Goal: Task Accomplishment & Management: Manage account settings

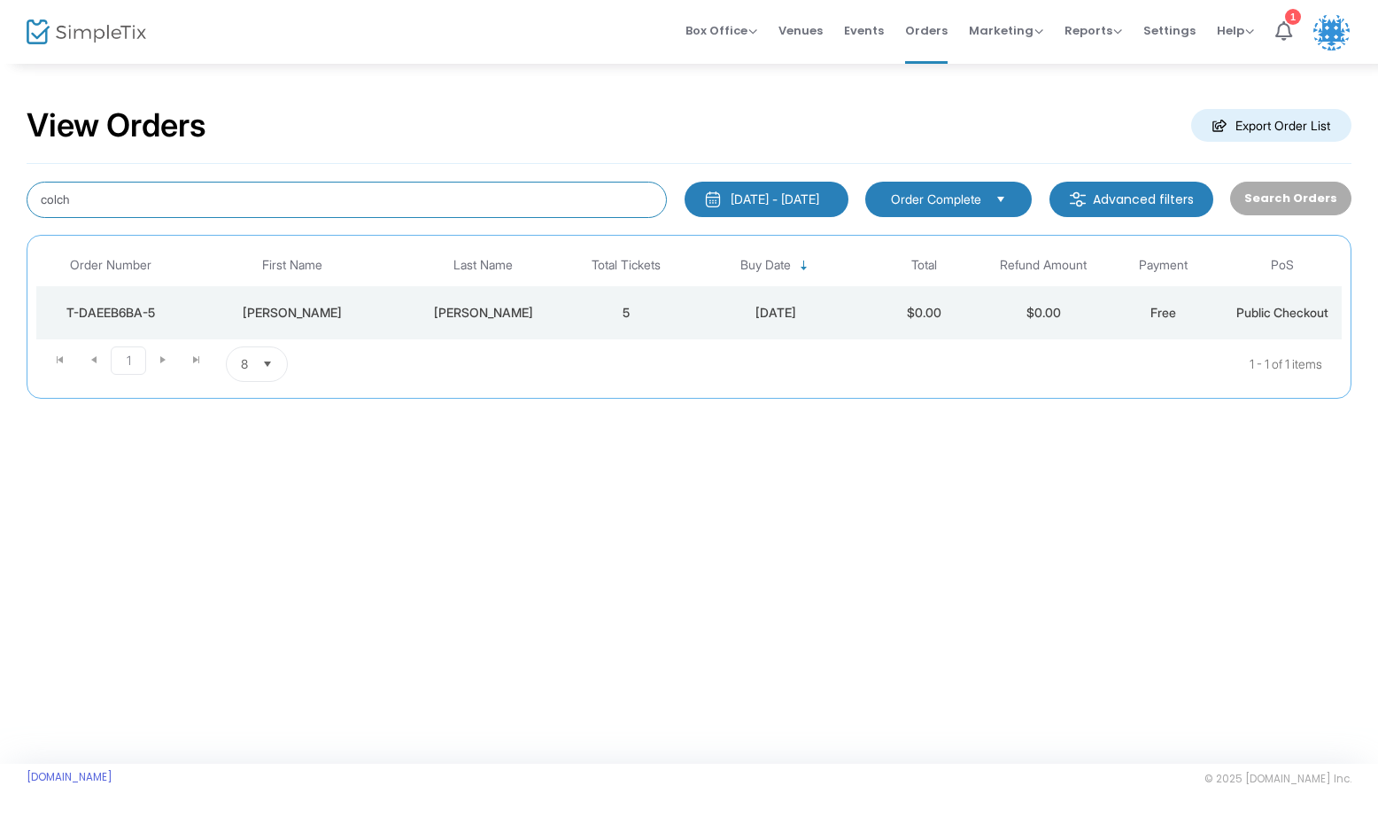
drag, startPoint x: 319, startPoint y: 198, endPoint x: 44, endPoint y: 198, distance: 274.6
click at [47, 198] on input "colch" at bounding box center [347, 200] width 640 height 36
type input "c"
type input "[PERSON_NAME]"
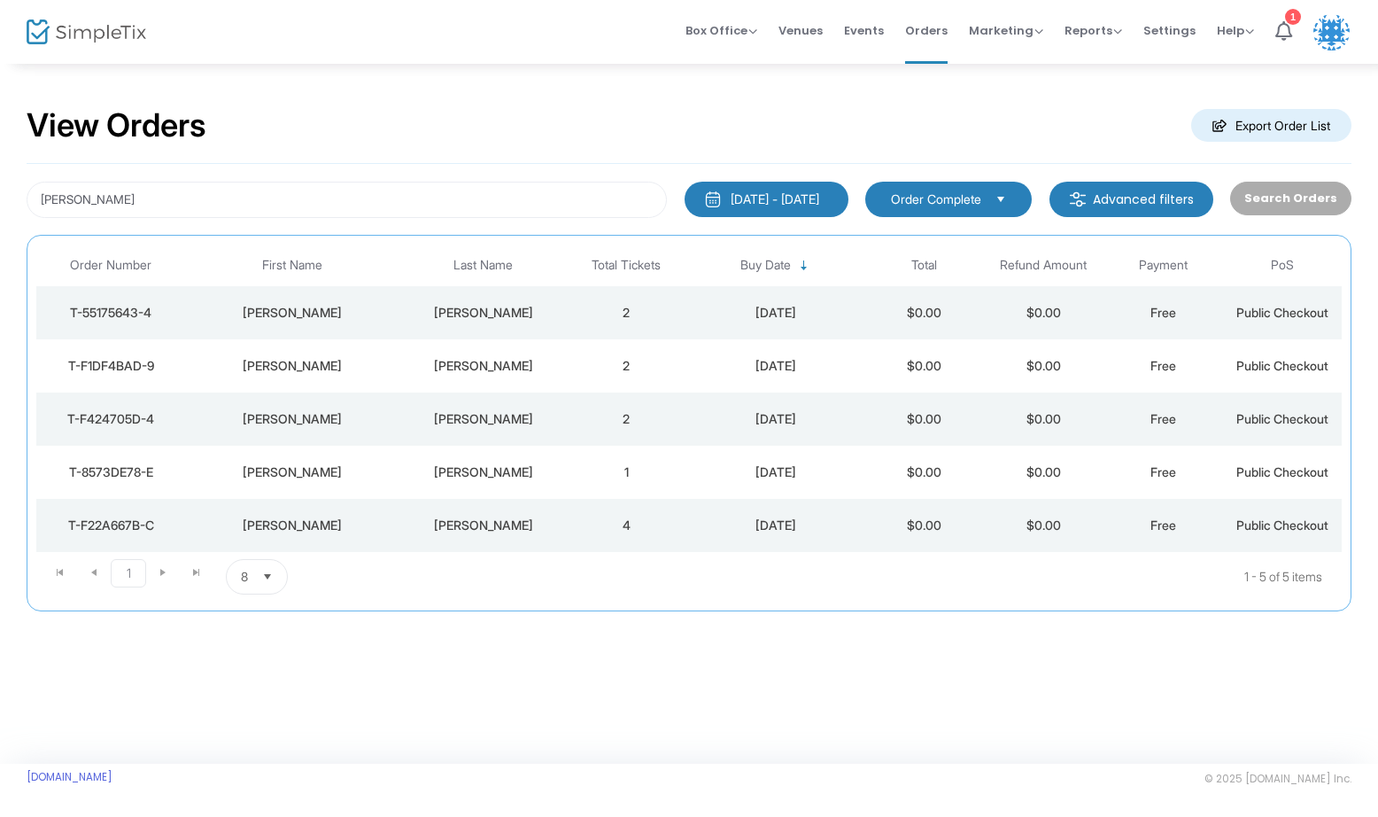
click at [350, 418] on div "[PERSON_NAME]" at bounding box center [292, 419] width 205 height 18
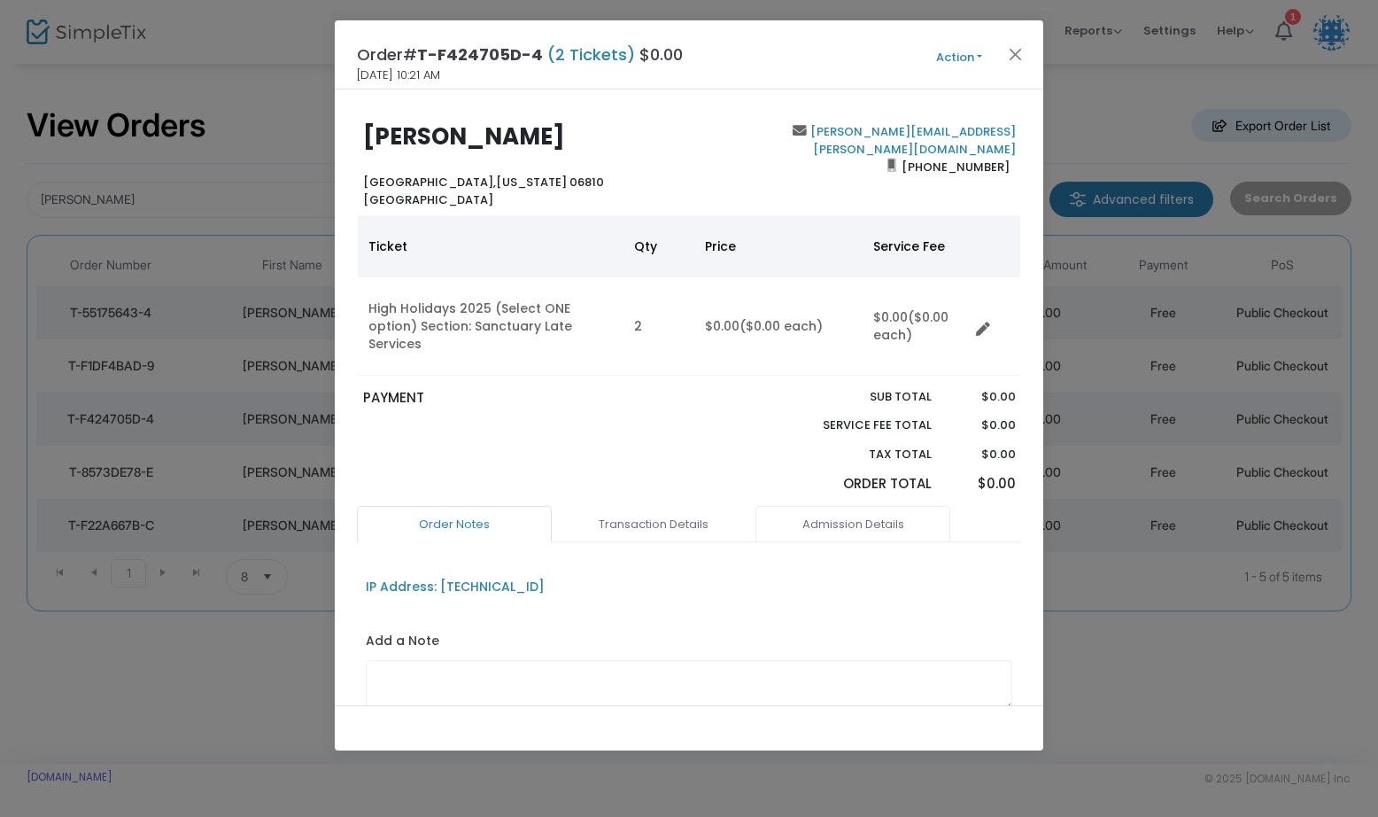
click at [835, 512] on link "Admission Details" at bounding box center [852, 524] width 195 height 37
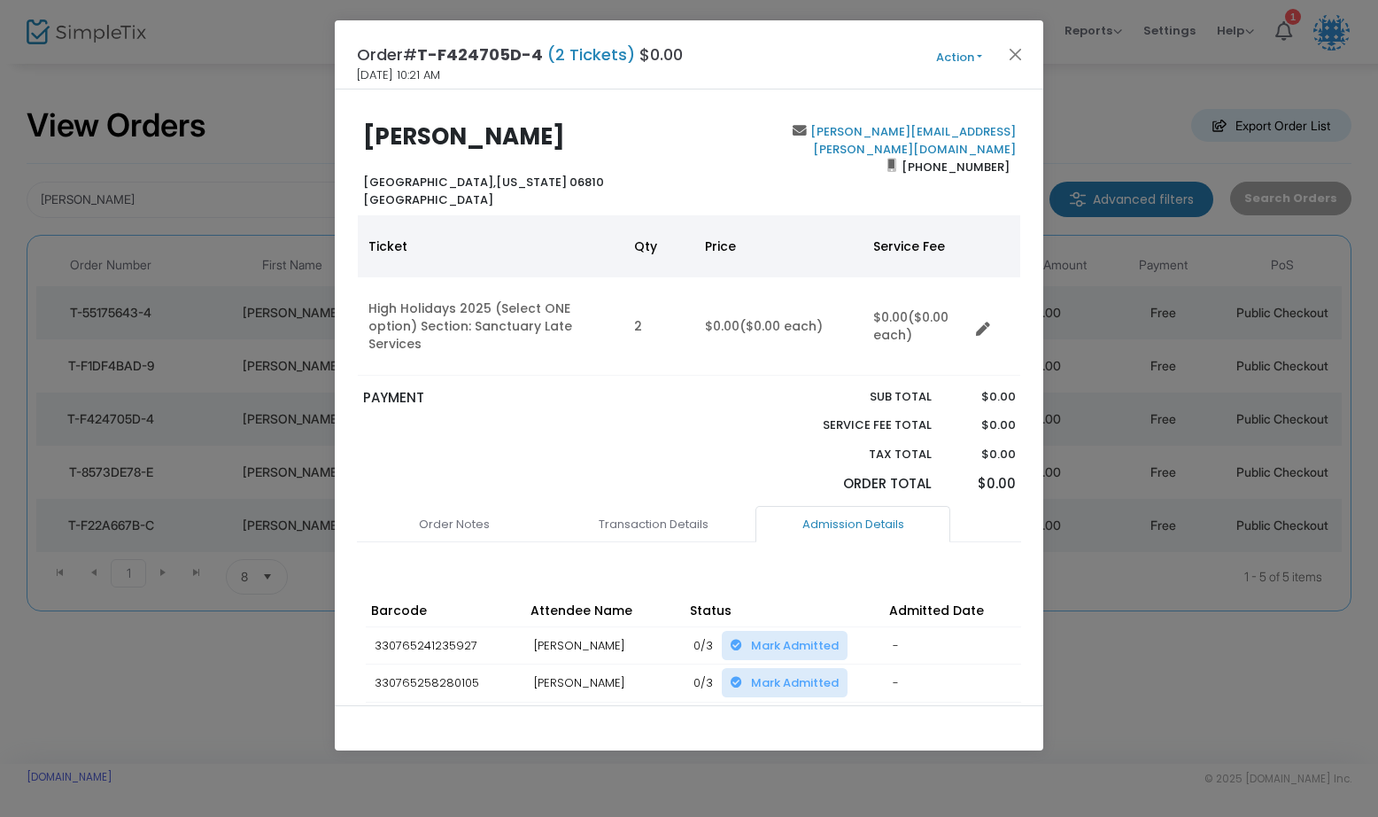
scroll to position [82, 0]
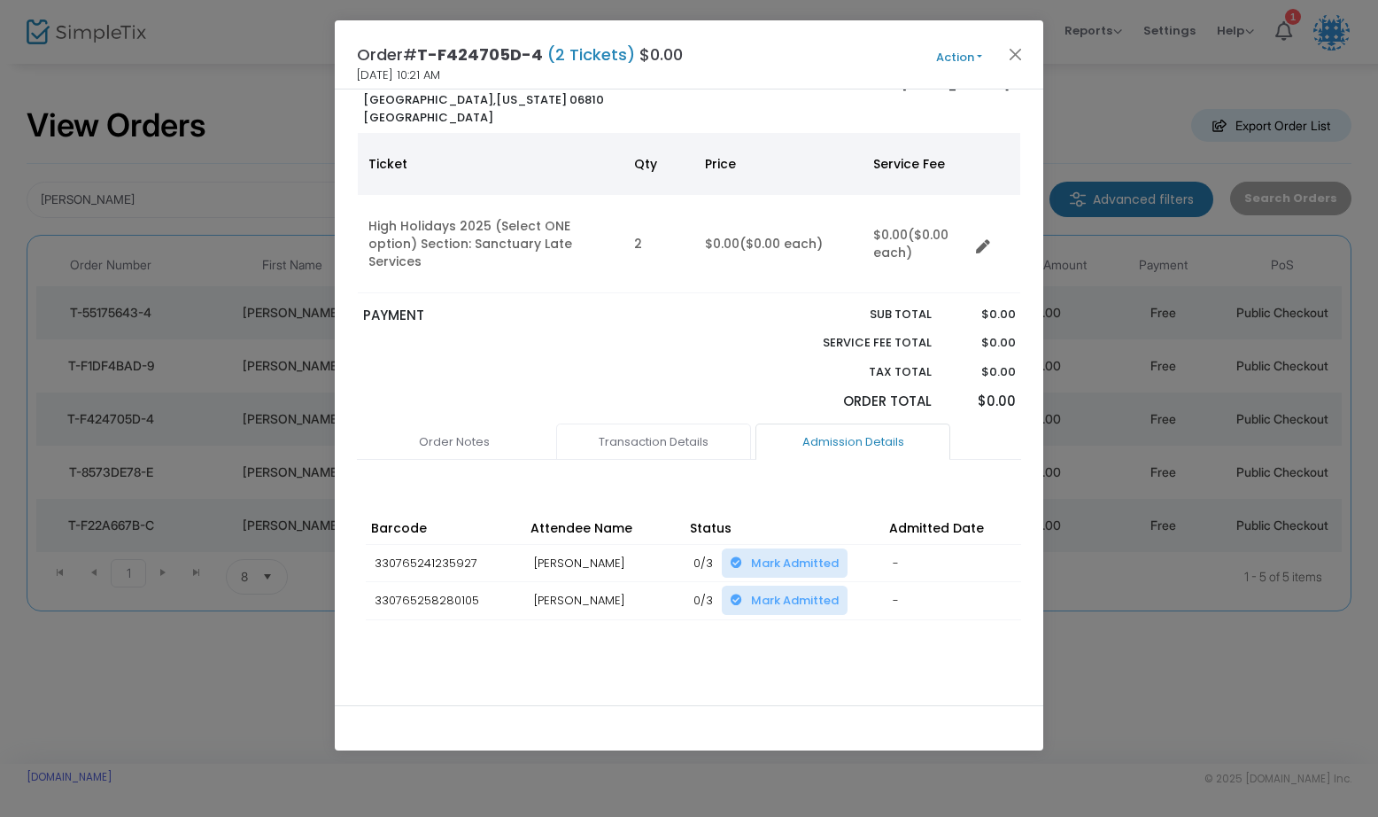
click at [633, 425] on link "Transaction Details" at bounding box center [653, 441] width 195 height 37
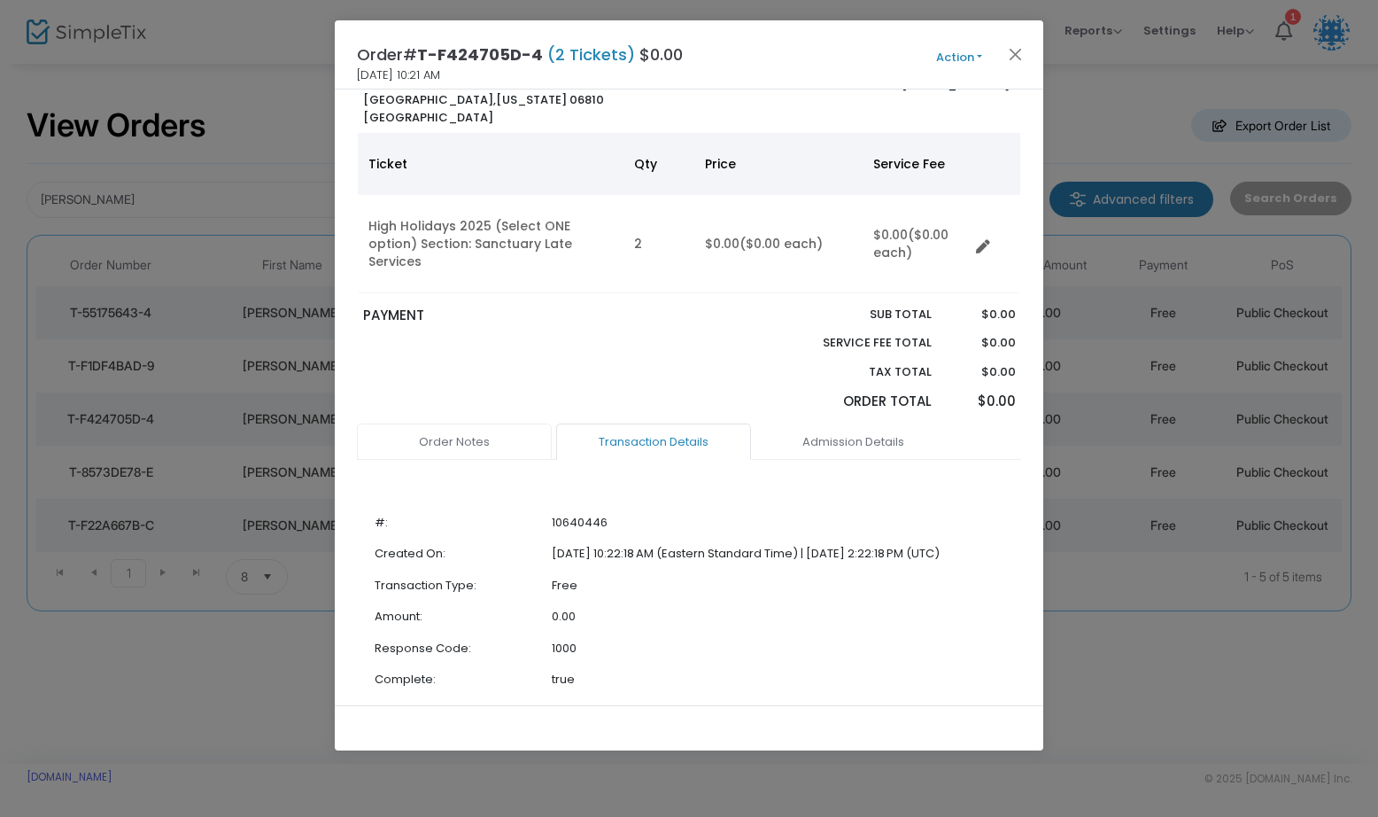
click at [472, 423] on link "Order Notes" at bounding box center [454, 441] width 195 height 37
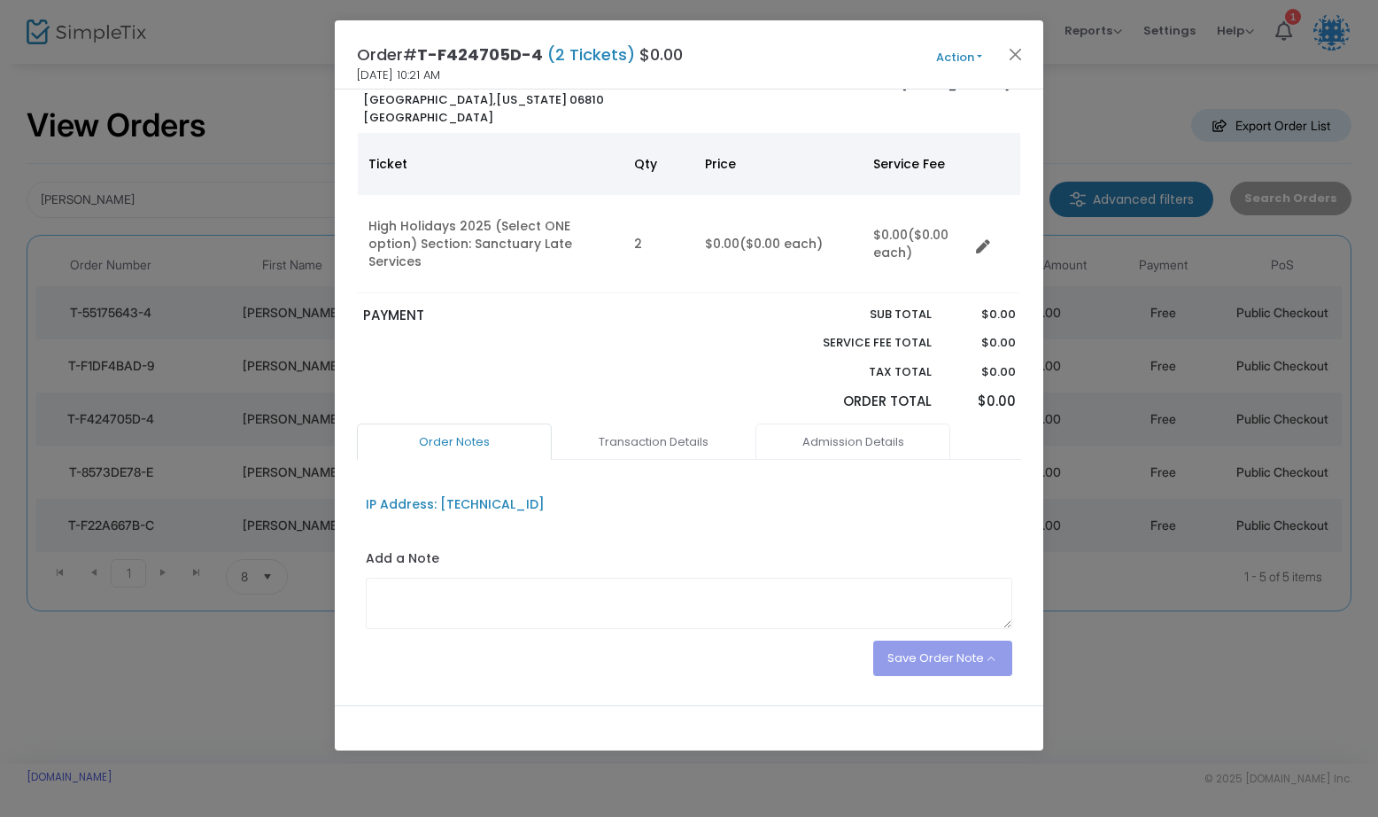
click at [815, 425] on link "Admission Details" at bounding box center [852, 441] width 195 height 37
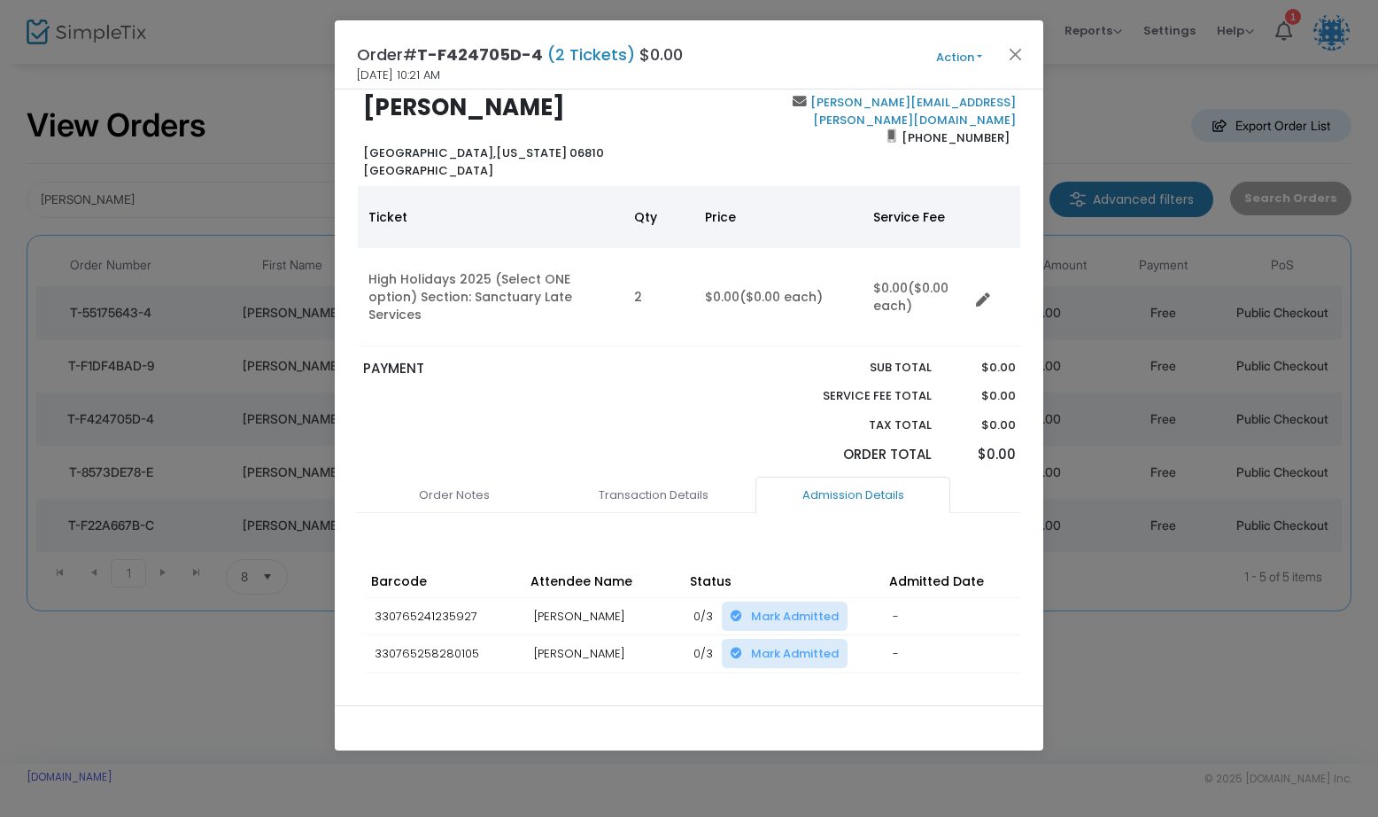
scroll to position [0, 0]
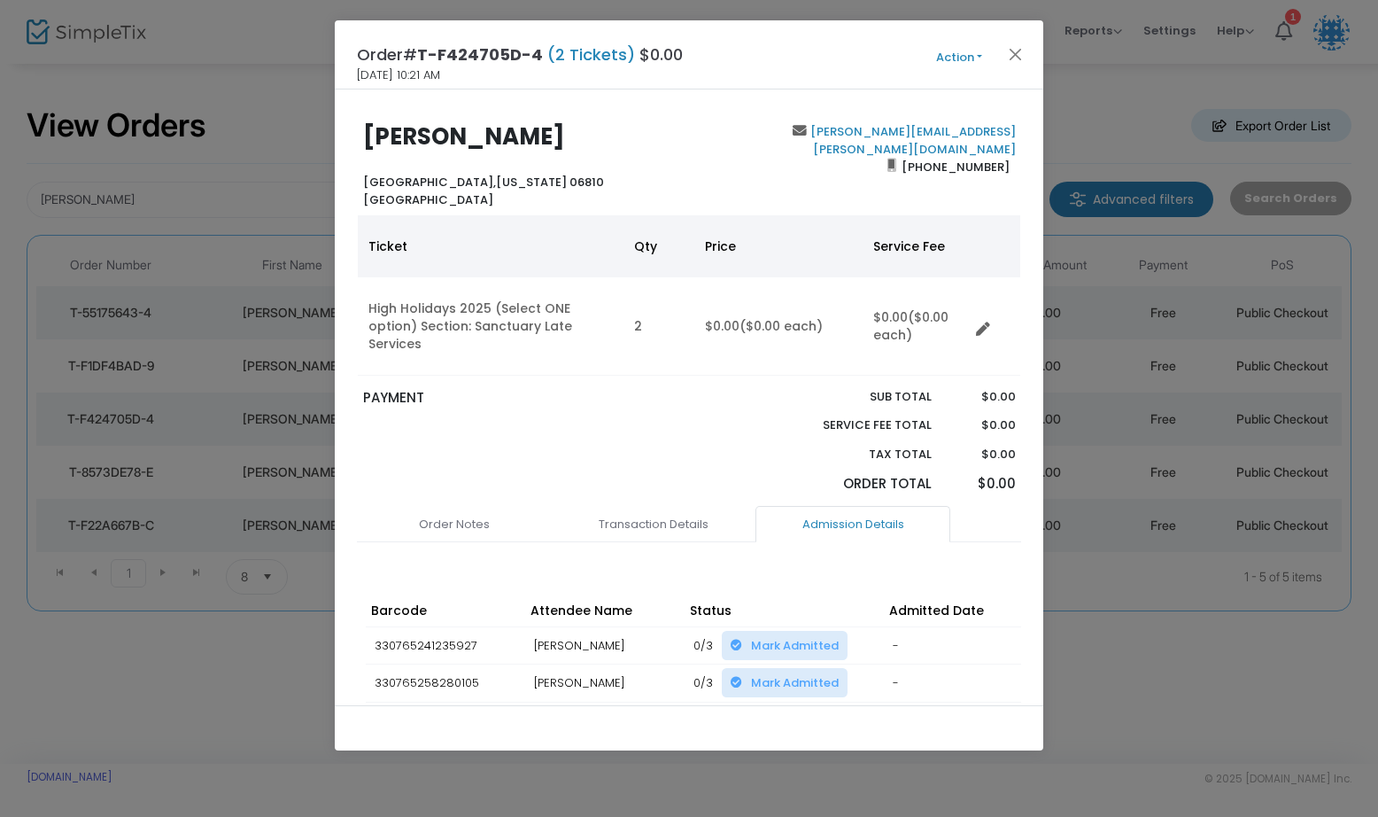
click at [950, 50] on button "Action" at bounding box center [959, 57] width 106 height 19
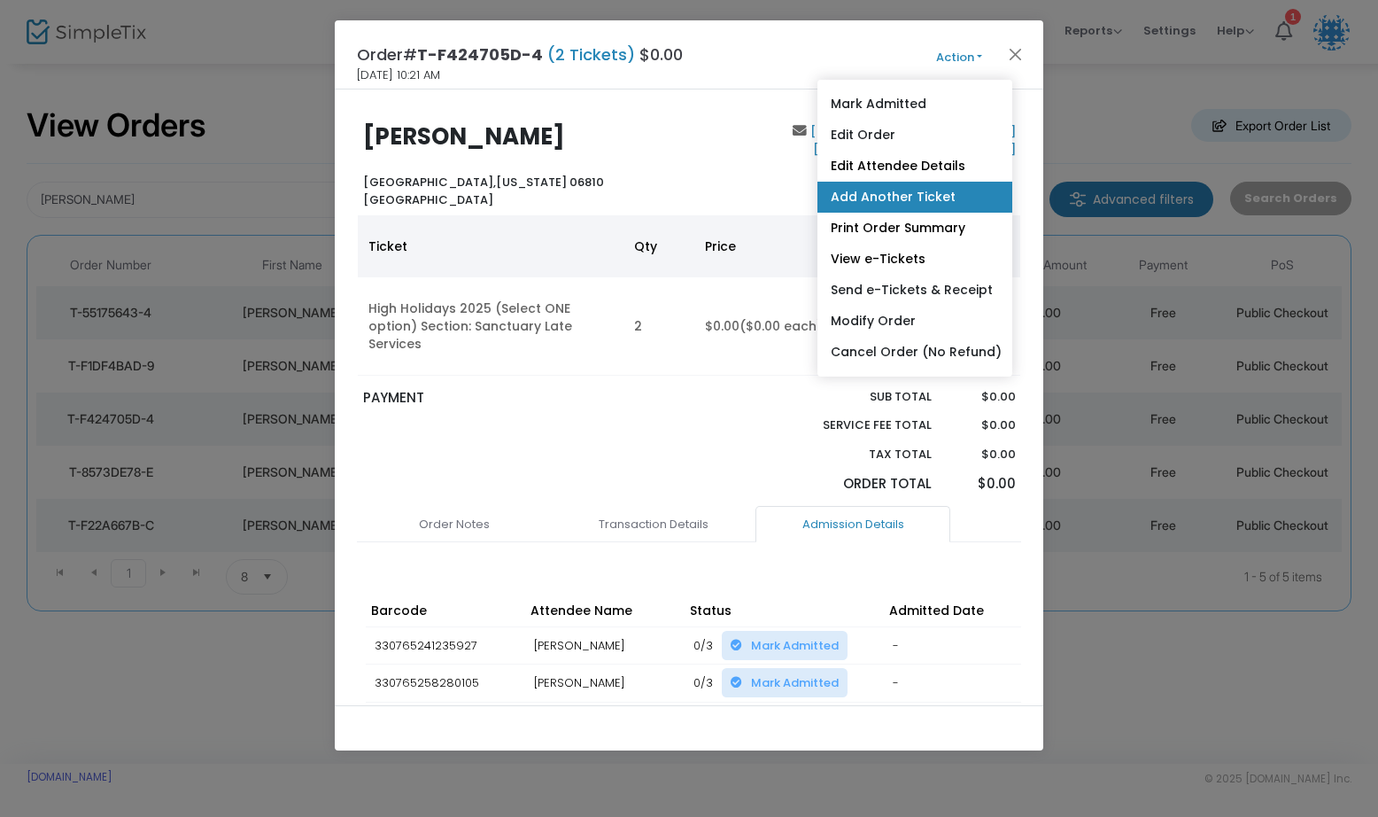
click at [896, 191] on link "Add Another Ticket" at bounding box center [914, 197] width 195 height 31
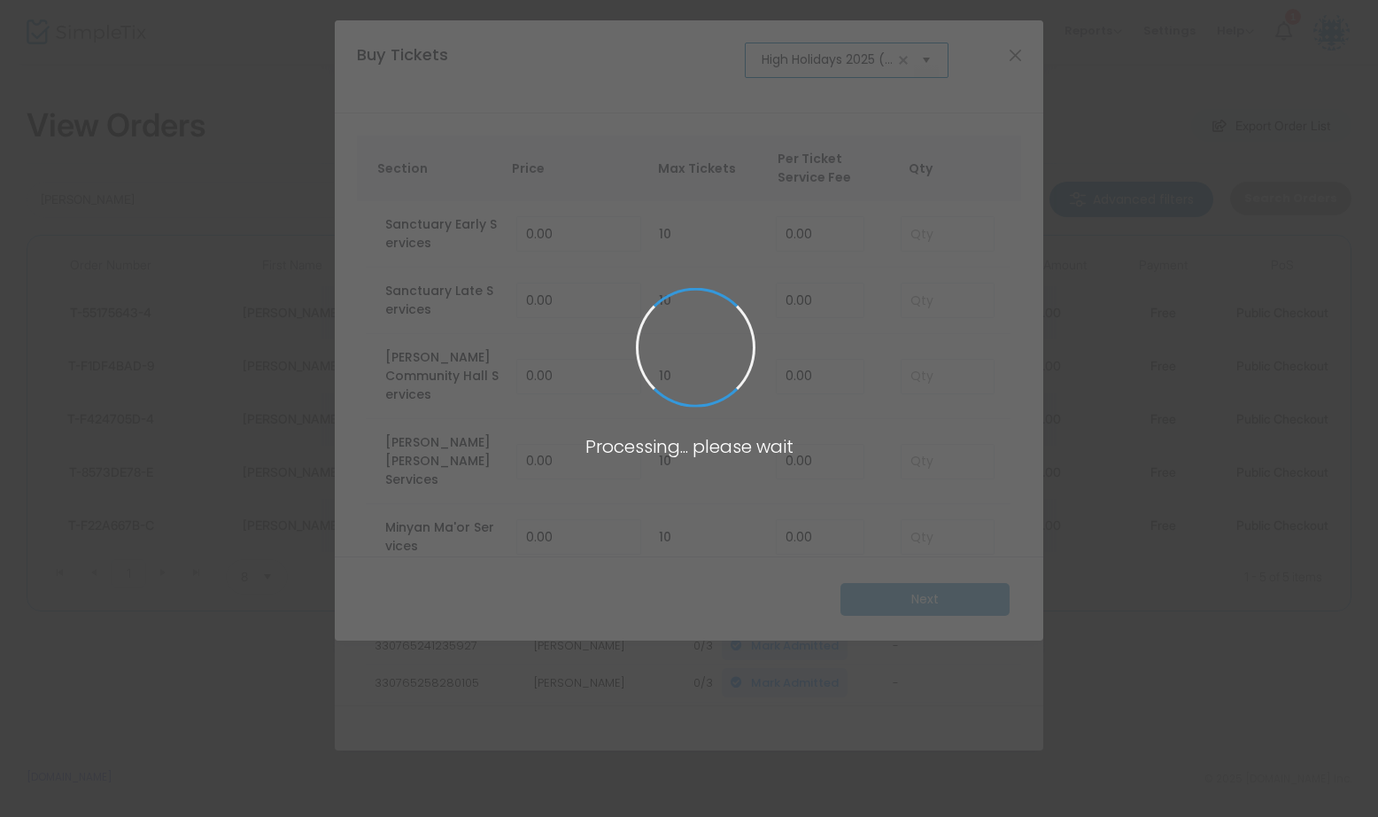
scroll to position [0, 109]
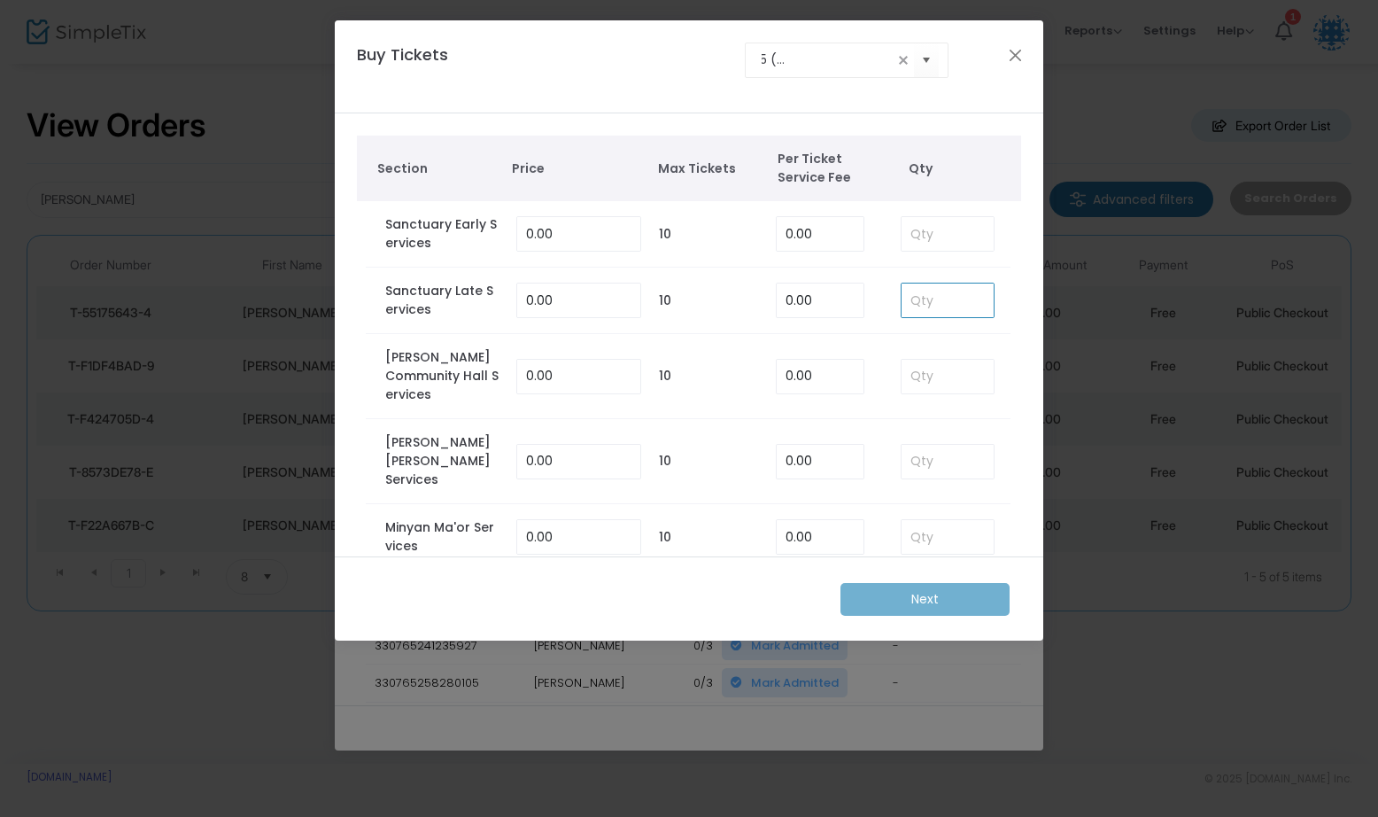
click at [916, 298] on input at bounding box center [948, 300] width 92 height 34
type input "5"
click at [954, 597] on m-button "Next" at bounding box center [925, 599] width 169 height 33
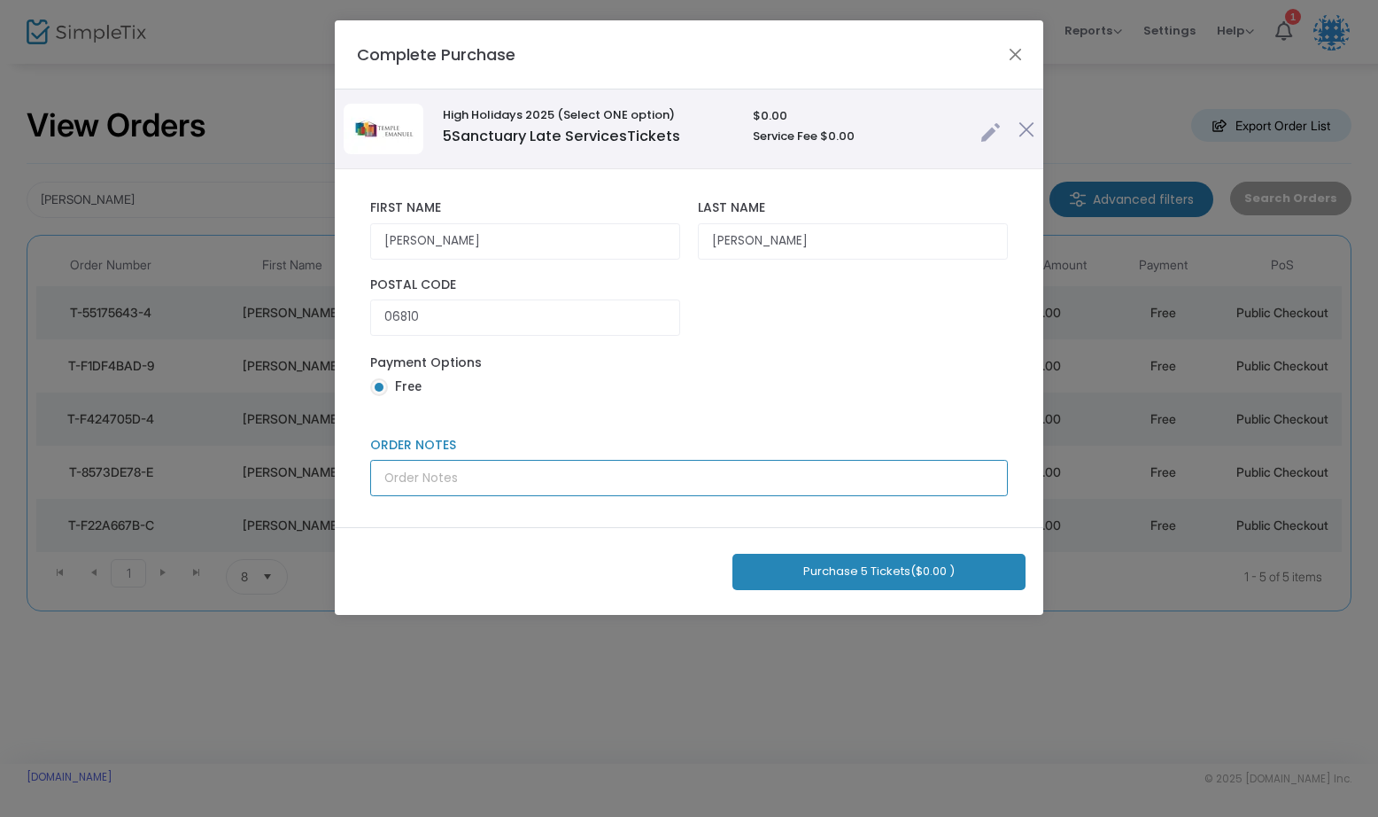
click at [538, 470] on input "Order Notes" at bounding box center [689, 478] width 638 height 36
type input "[PERSON_NAME], [PERSON_NAME], [PERSON_NAME], [PERSON_NAME], [PERSON_NAME]"
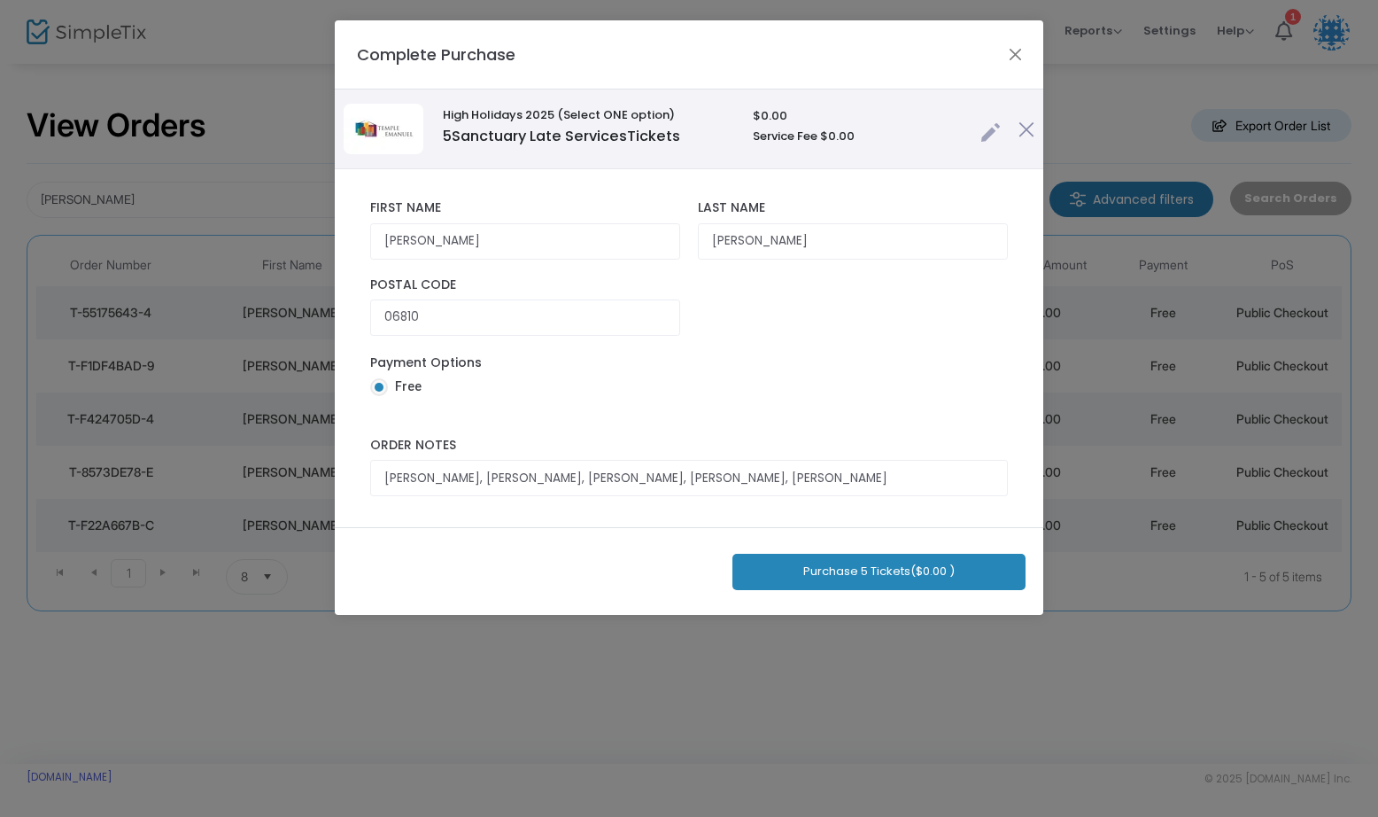
click at [860, 571] on button "Purchase 5 Tickets ($0.00 )" at bounding box center [878, 572] width 293 height 36
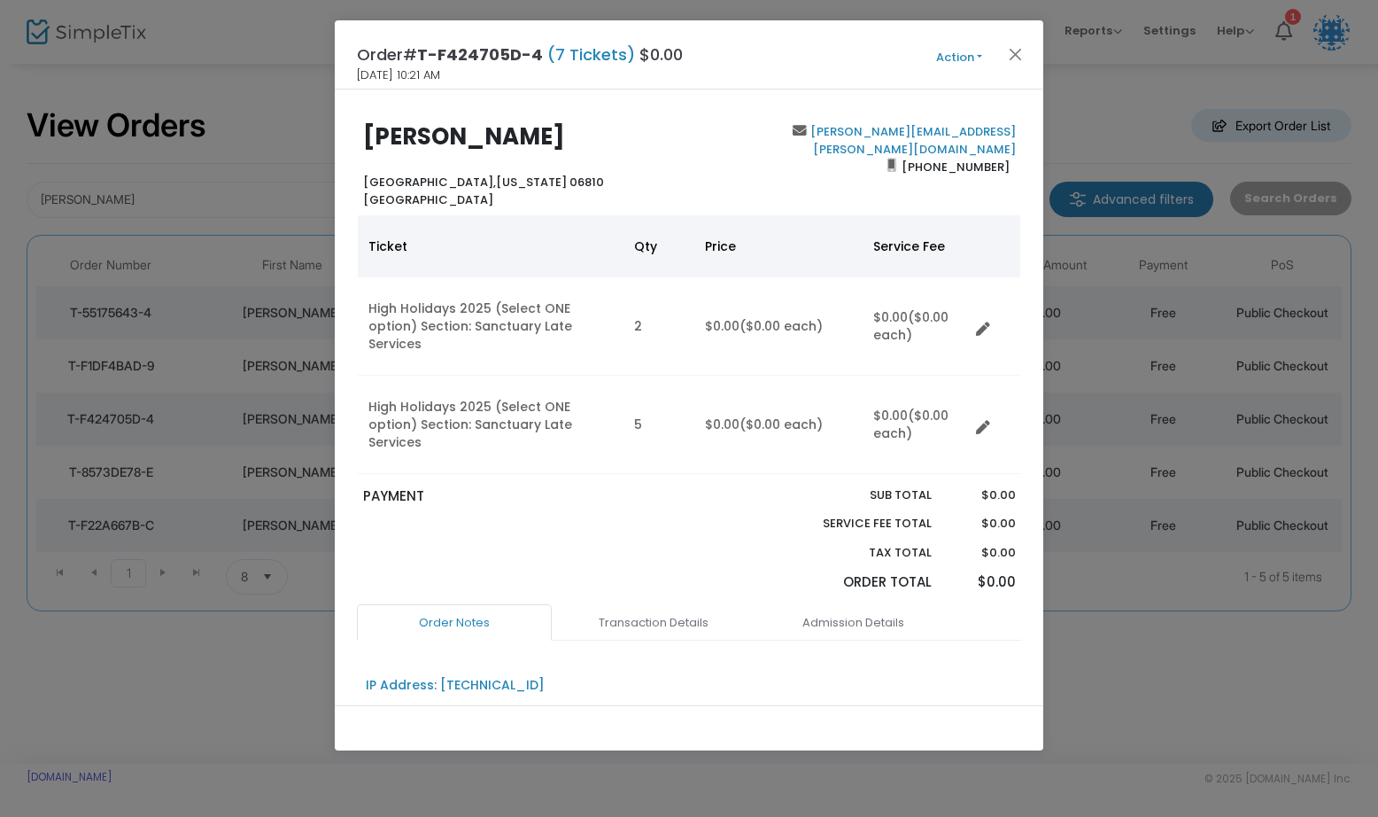
click at [965, 34] on div "Order# T-F424705D-4 (7 Tickets) $0.00 [DATE] 10:21 AM Action Mark Admitted Edit…" at bounding box center [689, 54] width 709 height 69
click at [965, 54] on button "Action" at bounding box center [959, 57] width 106 height 19
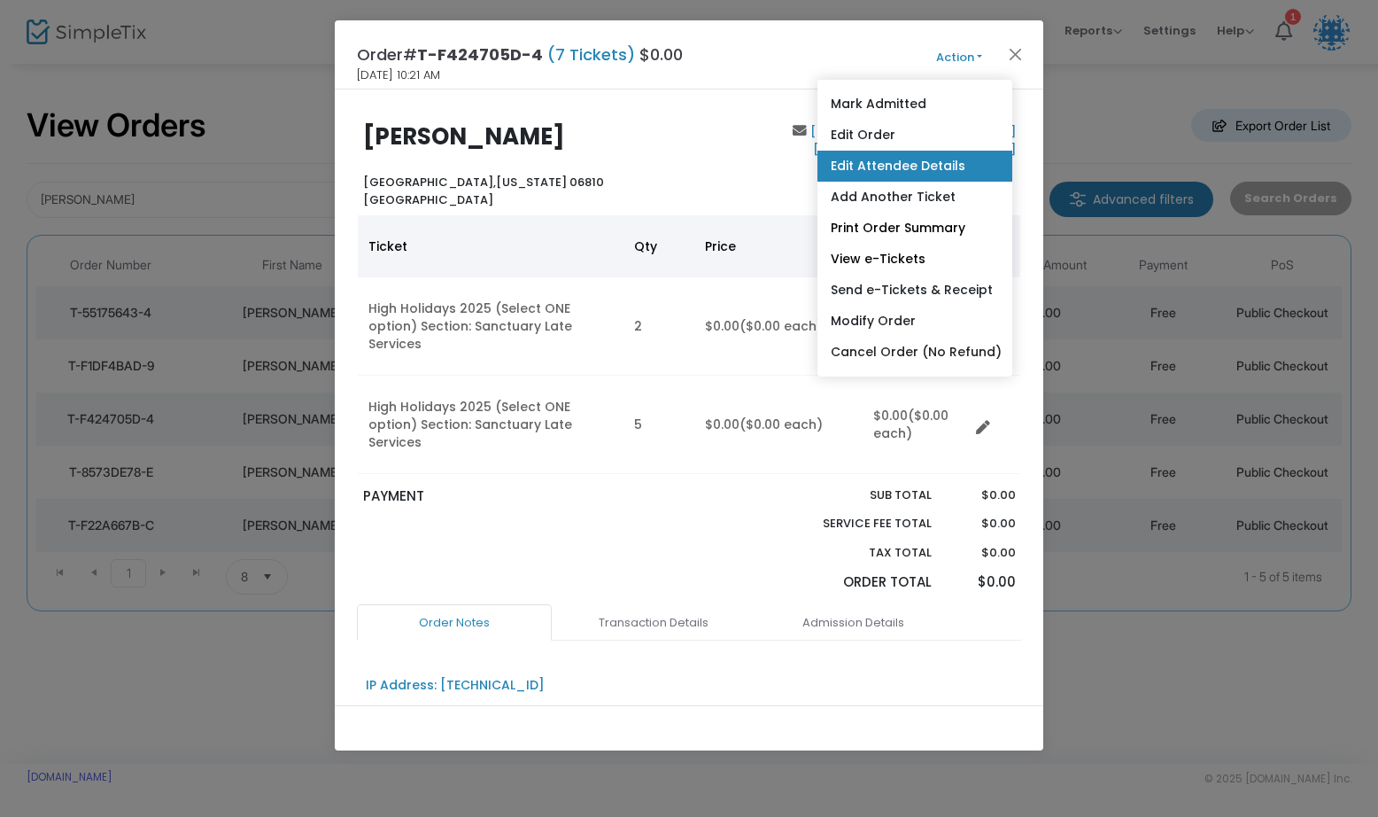
click at [916, 159] on link "Edit Attendee Details" at bounding box center [914, 166] width 195 height 31
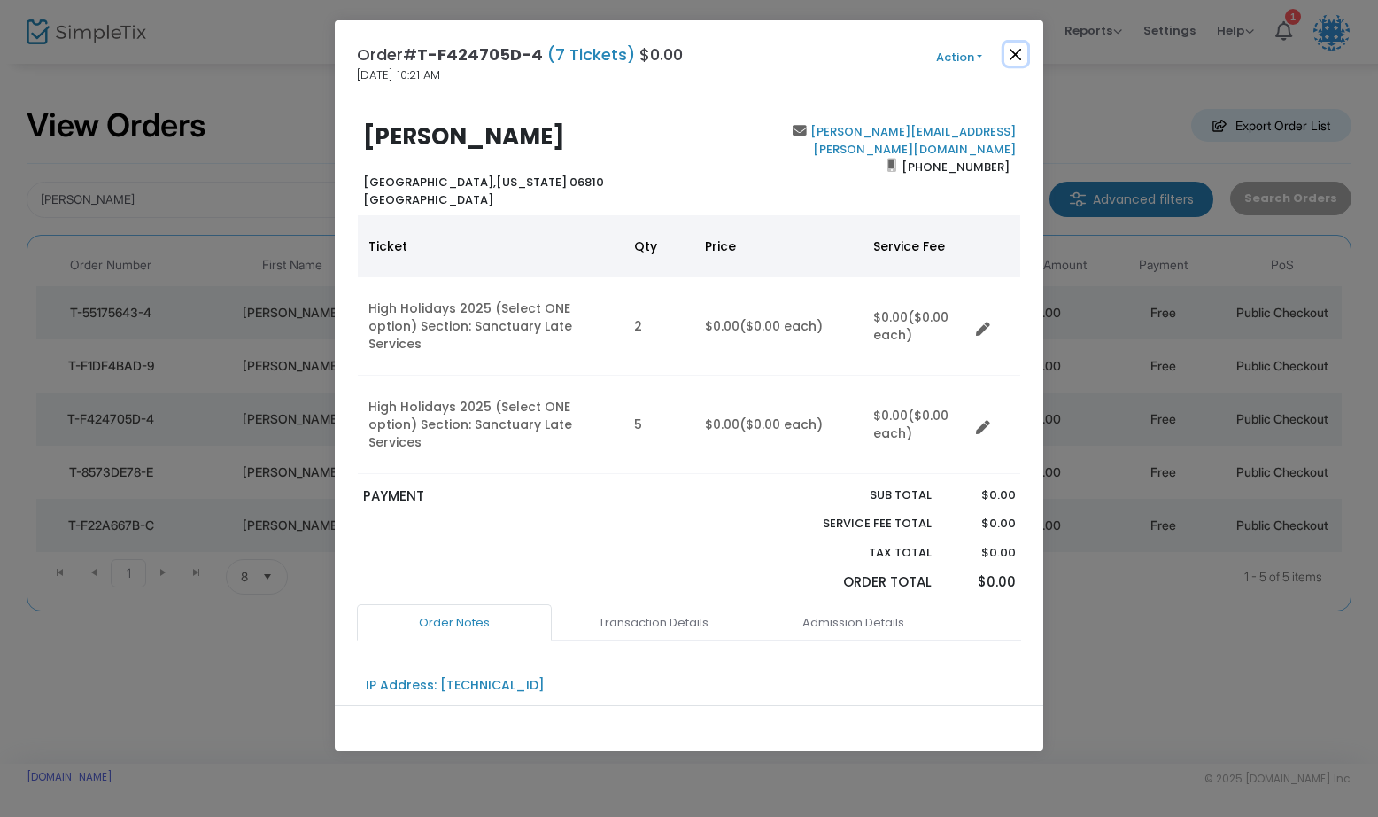
click at [1015, 50] on button "Close" at bounding box center [1015, 54] width 23 height 23
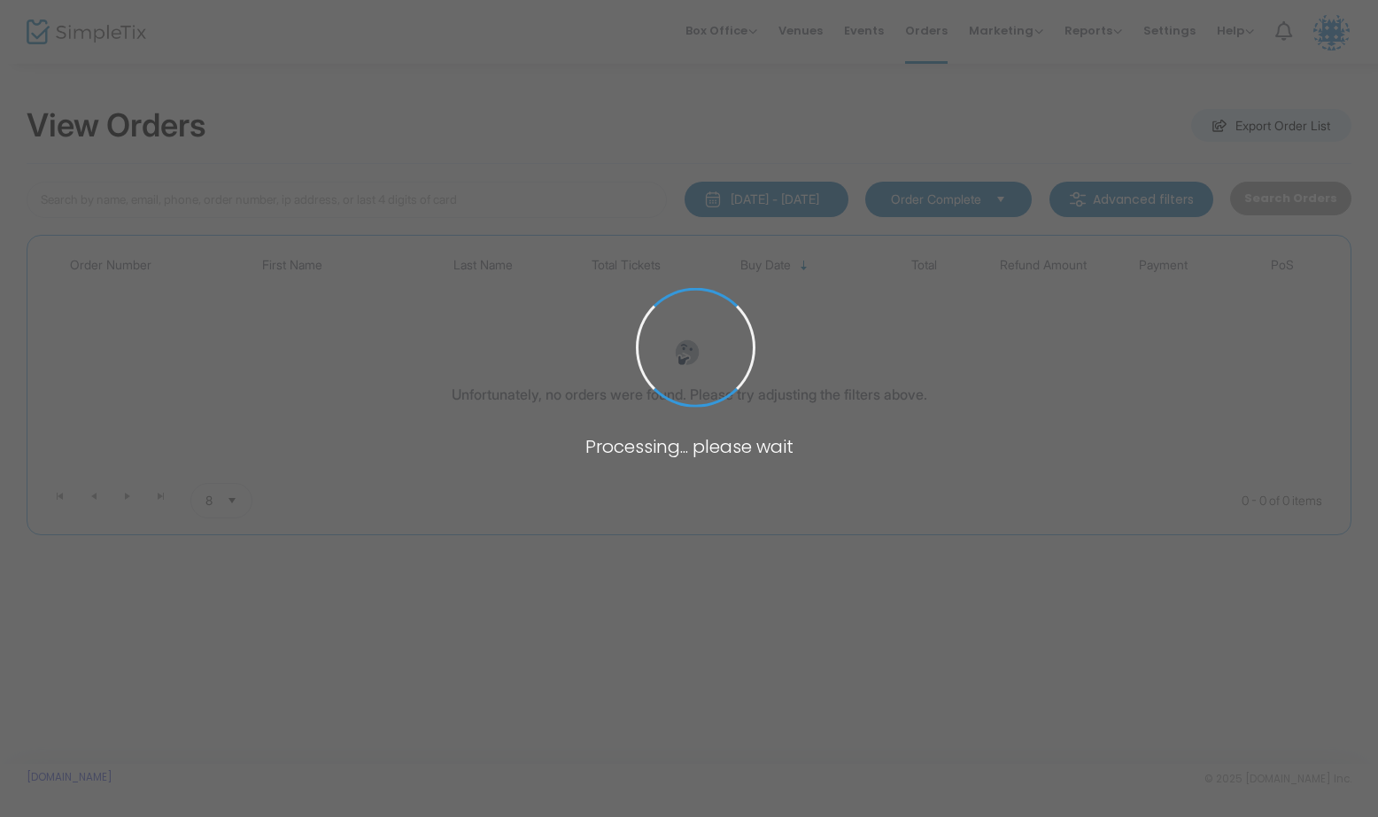
type input "[PERSON_NAME]"
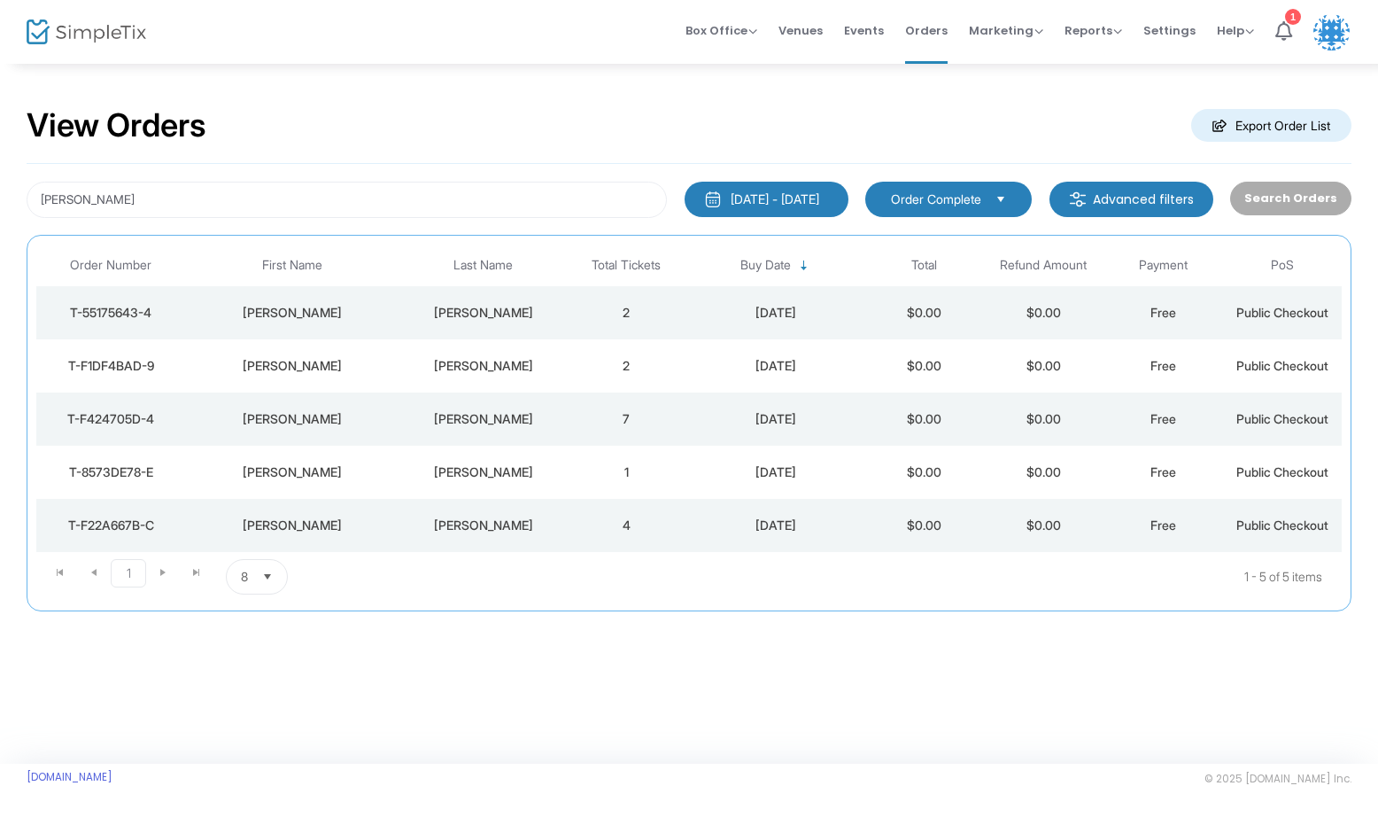
click at [359, 420] on div "[PERSON_NAME]" at bounding box center [292, 419] width 205 height 18
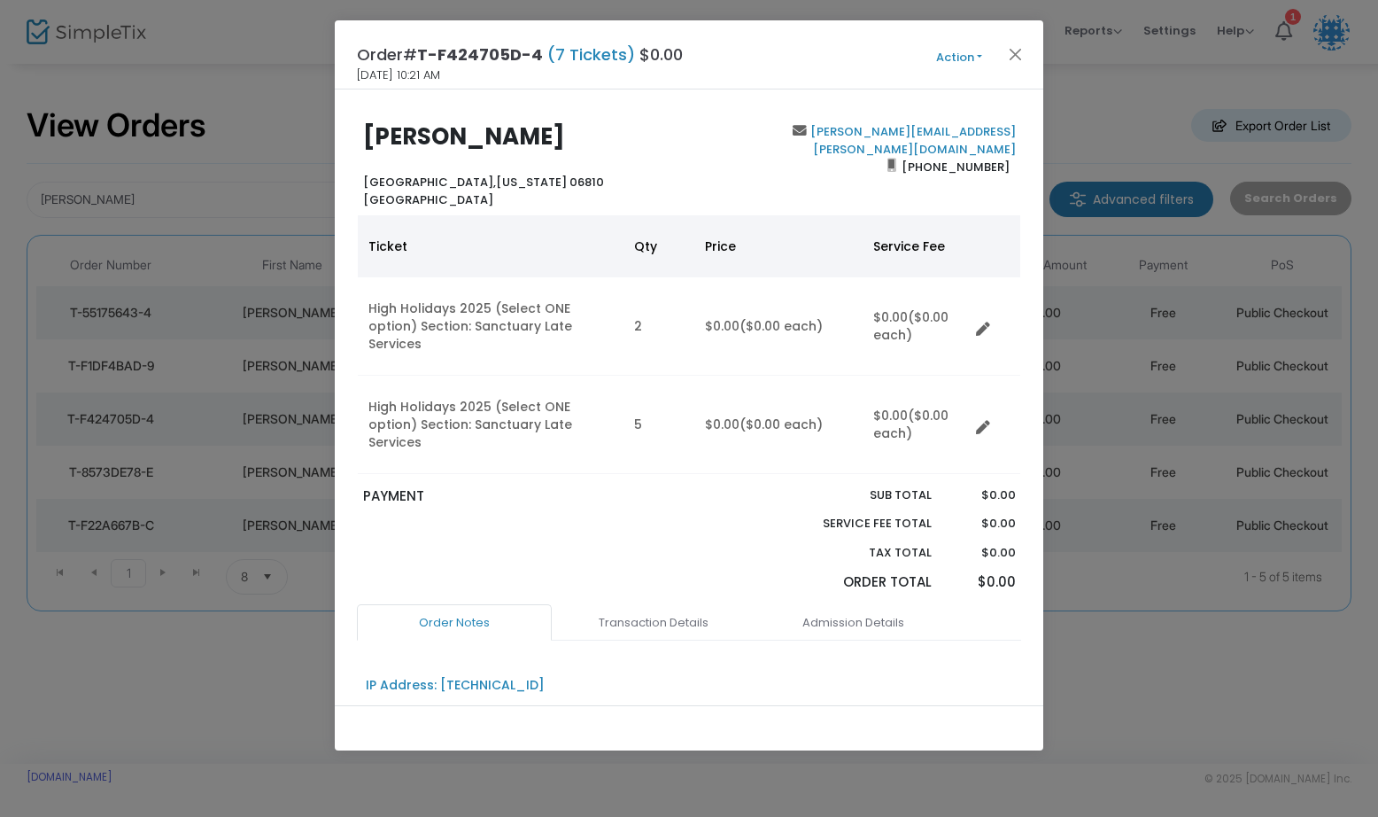
click at [945, 50] on button "Action" at bounding box center [959, 57] width 106 height 19
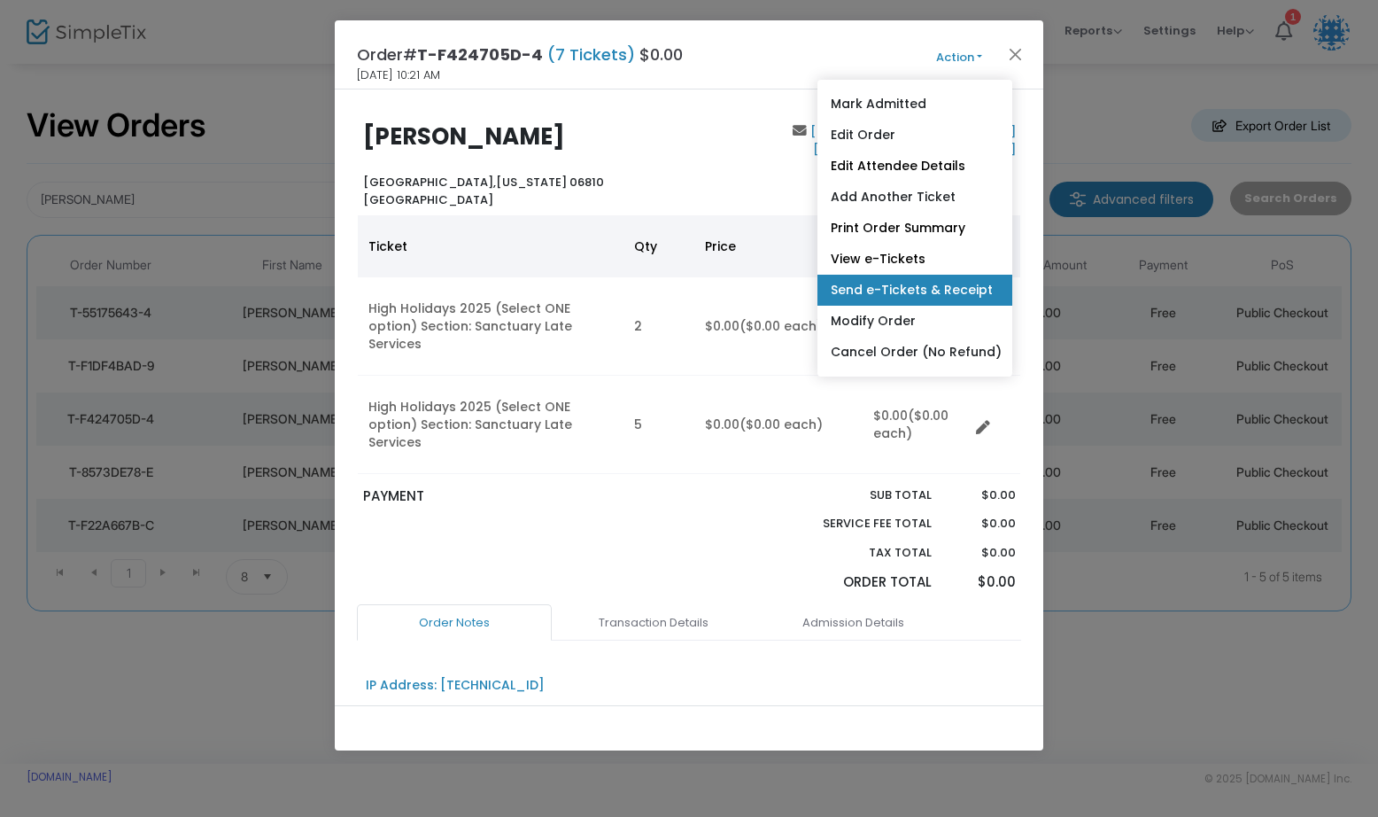
click at [898, 286] on link "Send e-Tickets & Receipt" at bounding box center [914, 290] width 195 height 31
type input "[PERSON_NAME][EMAIL_ADDRESS][PERSON_NAME][DOMAIN_NAME]"
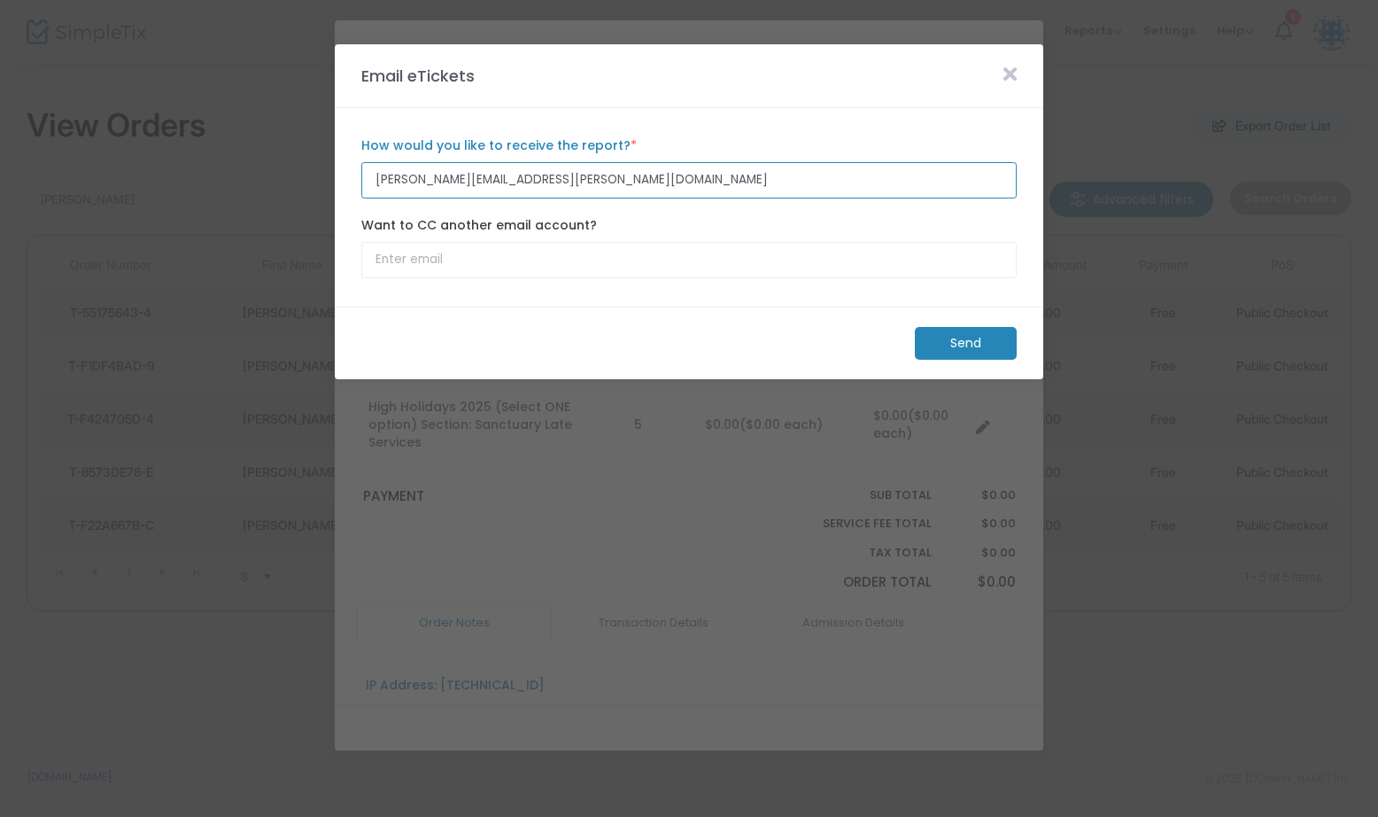
drag, startPoint x: 590, startPoint y: 178, endPoint x: 283, endPoint y: 180, distance: 307.3
click at [283, 816] on m-modal-dialog "Email eTickets sharon.steinberg@comcast.net How would you like to receive the r…" at bounding box center [689, 817] width 1378 height 0
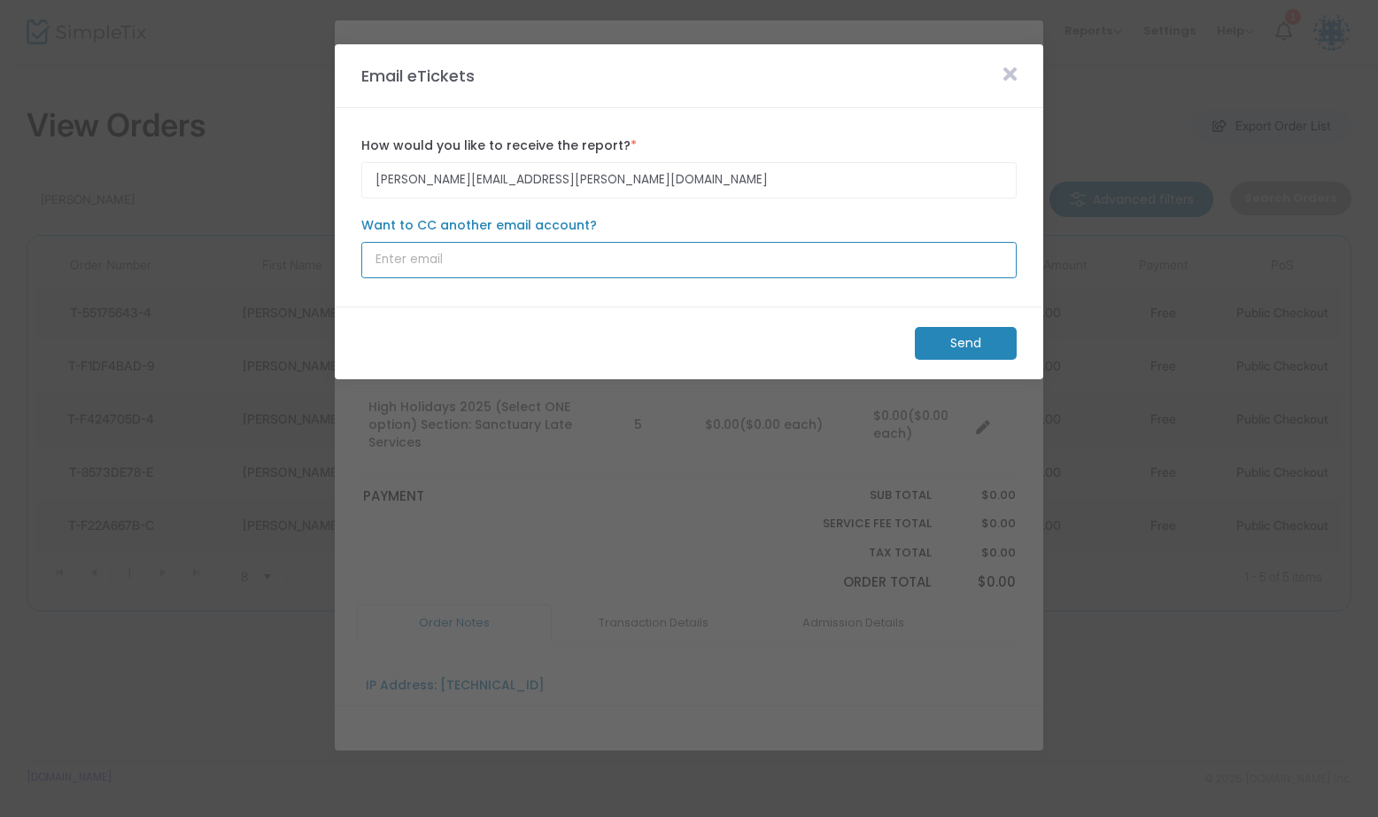
click at [487, 248] on input "Want to CC another email account?" at bounding box center [688, 260] width 655 height 36
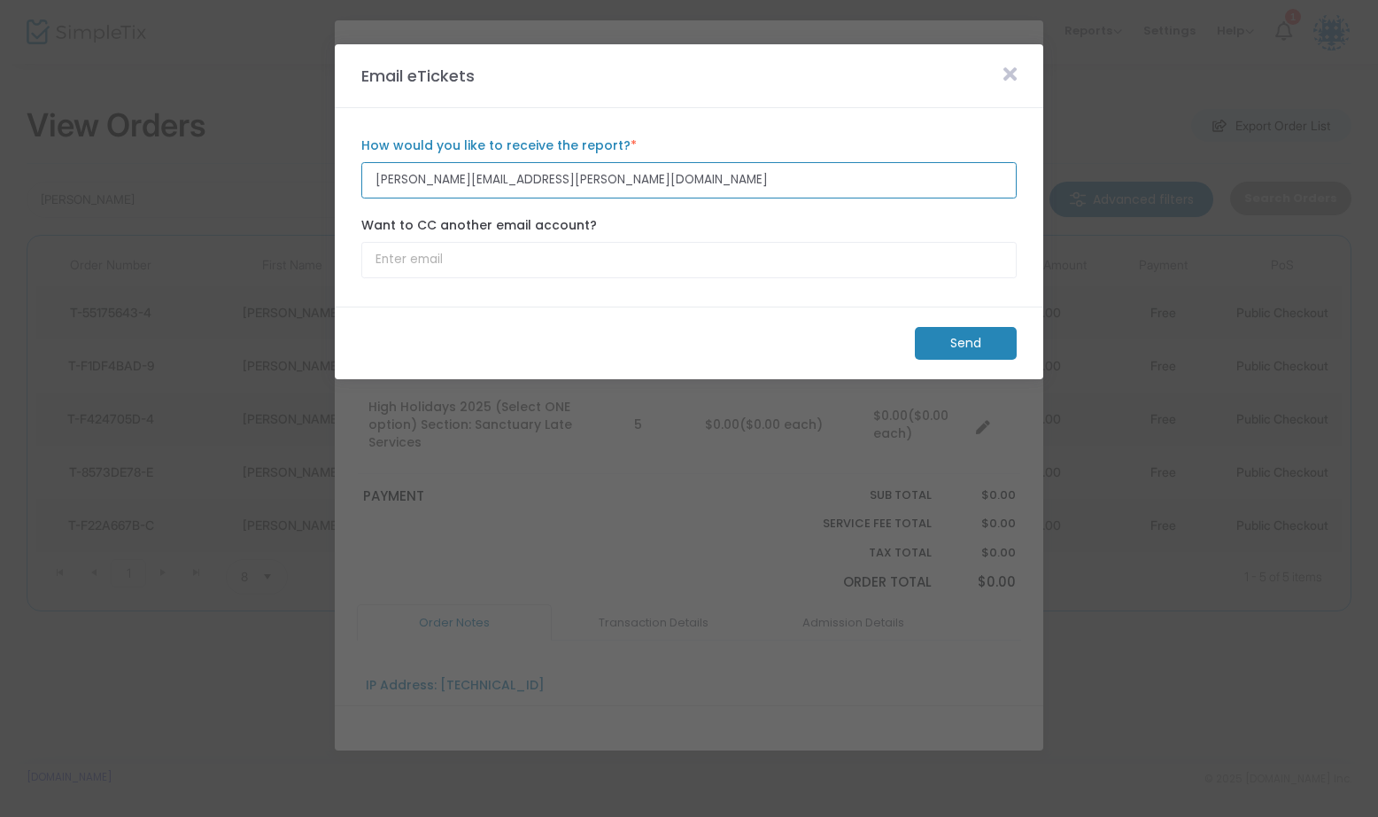
drag, startPoint x: 585, startPoint y: 176, endPoint x: 313, endPoint y: 180, distance: 271.9
click at [313, 816] on m-modal-dialog "Email eTickets sharon.steinberg@comcast.net How would you like to receive the r…" at bounding box center [689, 817] width 1378 height 0
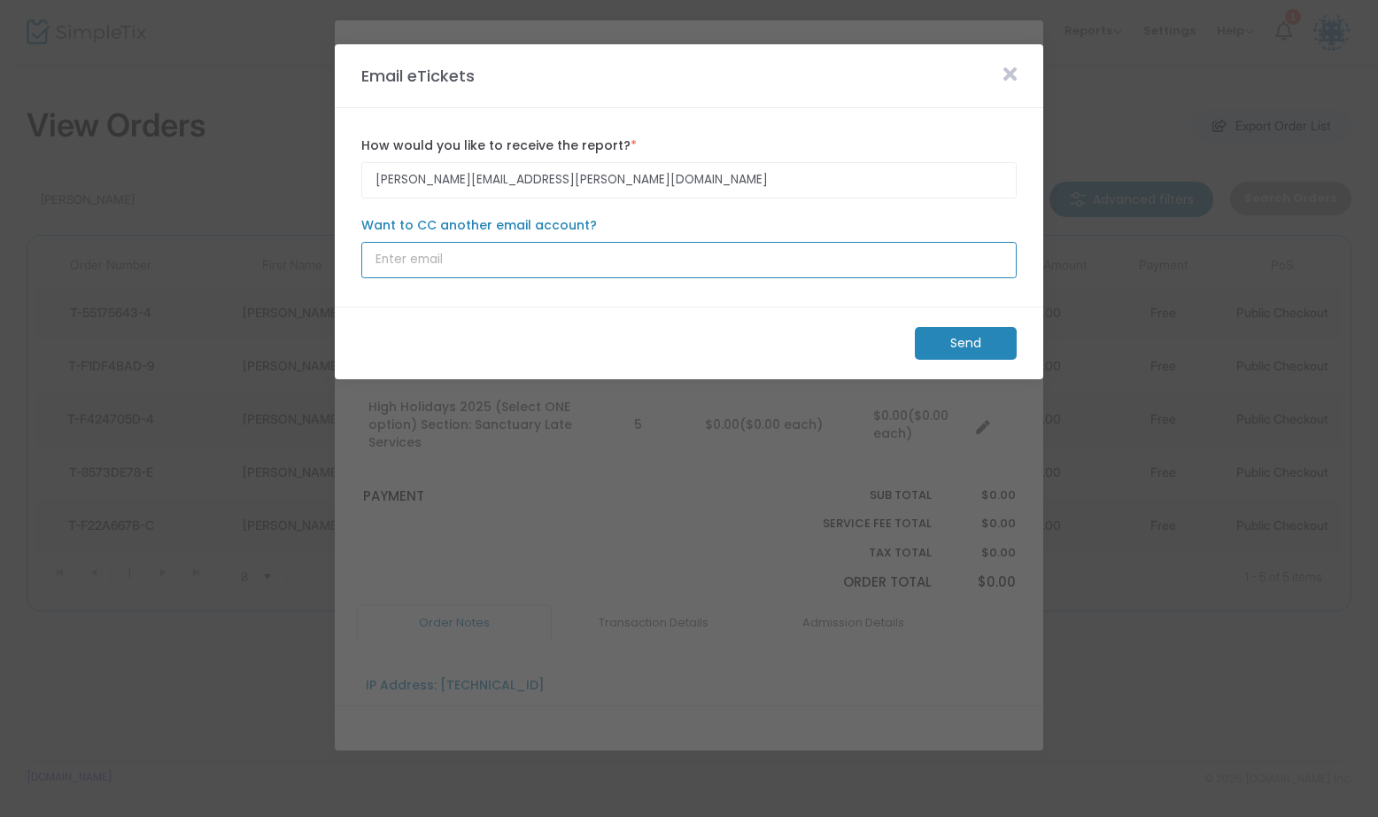
click at [443, 263] on input "Want to CC another email account?" at bounding box center [688, 260] width 655 height 36
click at [482, 268] on input "Want to CC another email account?" at bounding box center [688, 260] width 655 height 36
paste input "dsteinberg01@gmail.com"
type input "dsteinberg01@gmail.com"
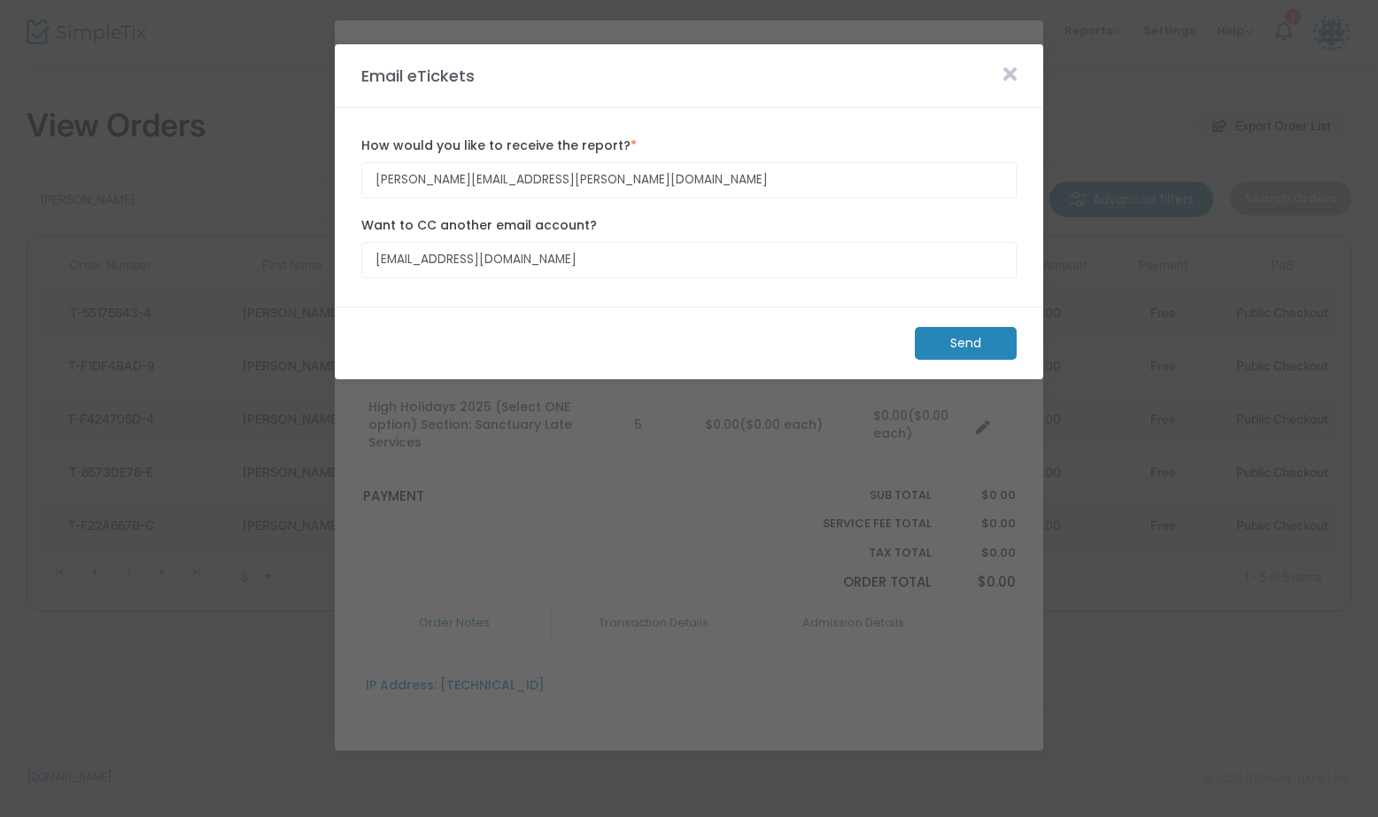
click at [516, 305] on m-panel-content "sharon.steinberg@comcast.net How would you like to receive the report? * Email …" at bounding box center [689, 207] width 709 height 198
click at [959, 333] on m-button "Send" at bounding box center [966, 343] width 102 height 33
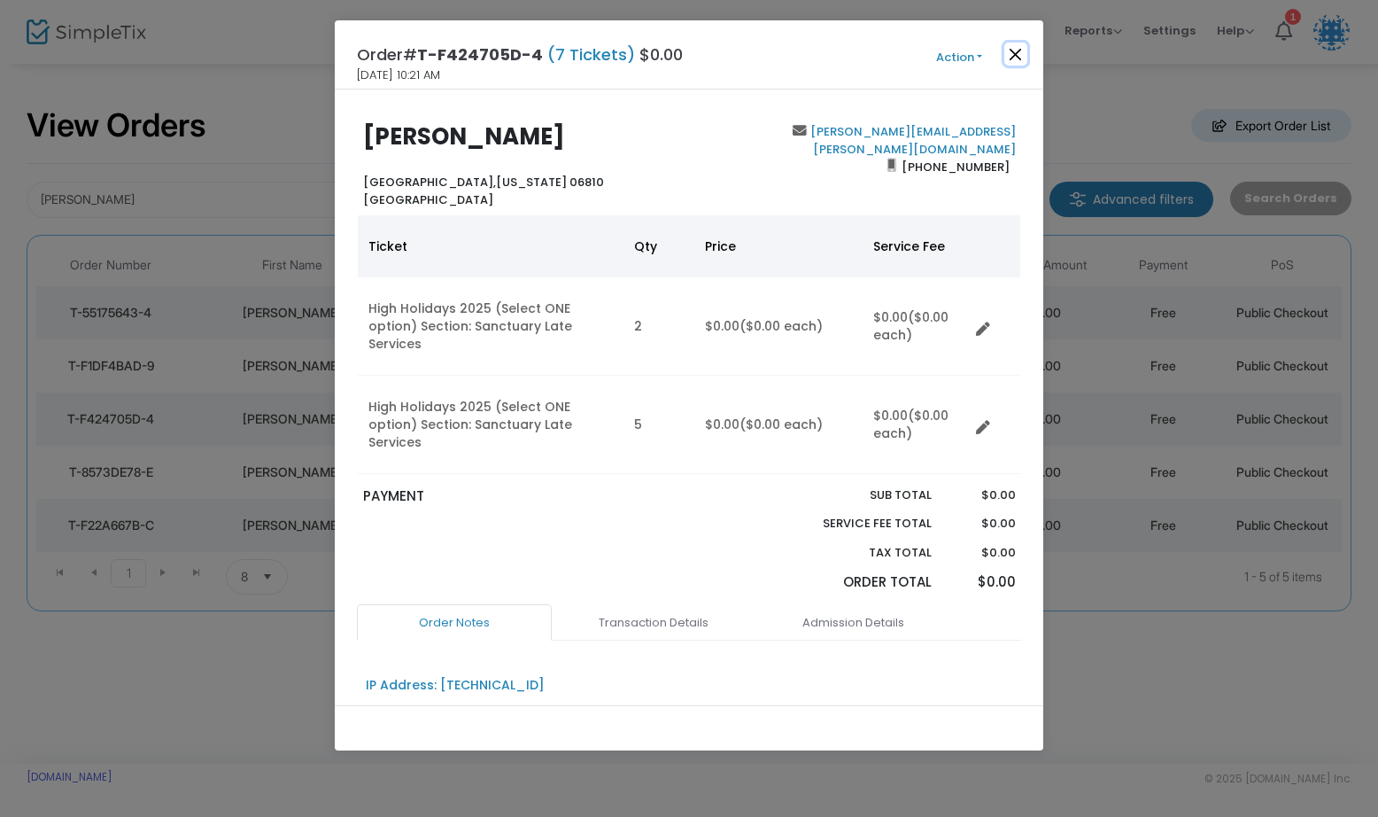
click at [1012, 52] on button "Close" at bounding box center [1015, 54] width 23 height 23
